Goal: Task Accomplishment & Management: Manage account settings

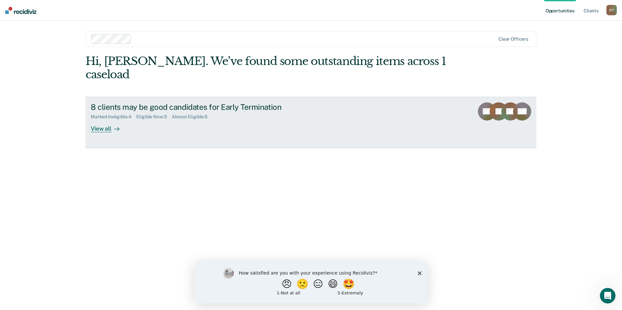
click at [122, 122] on link "8 clients may be good candidates for Early Termination Marked Ineligible : 4 El…" at bounding box center [311, 122] width 451 height 51
